Goal: Find specific page/section: Find specific page/section

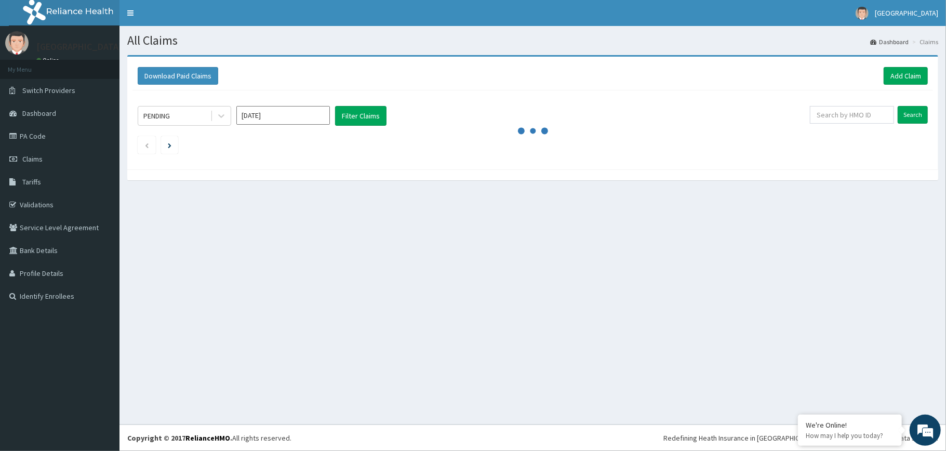
click at [370, 36] on h1 "All Claims" at bounding box center [532, 41] width 811 height 14
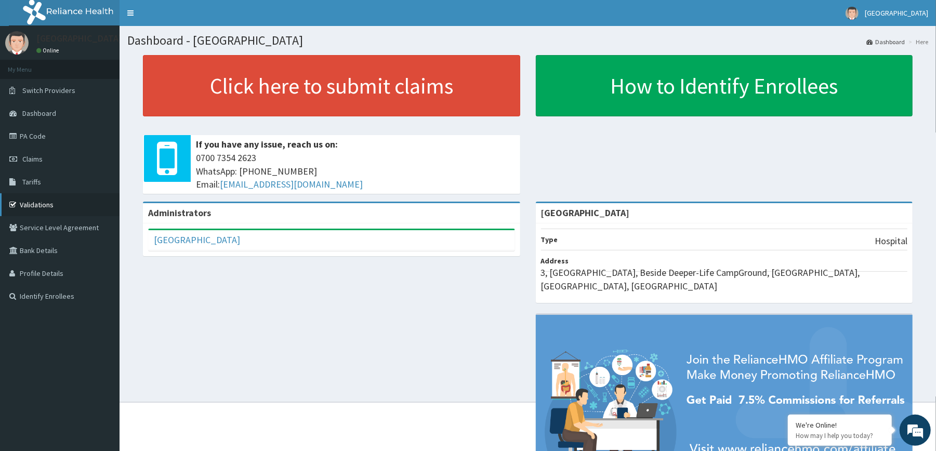
click at [46, 203] on link "Validations" at bounding box center [60, 204] width 120 height 23
